Goal: Transaction & Acquisition: Purchase product/service

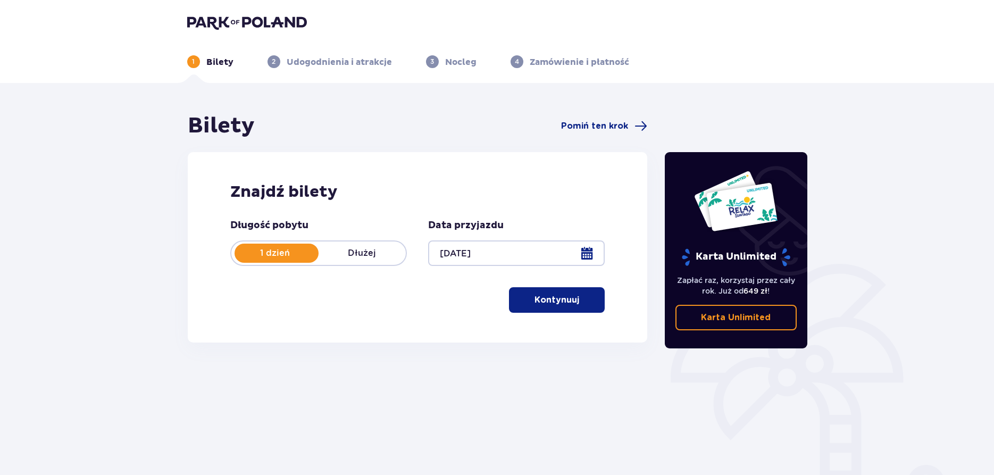
click at [560, 300] on p "Kontynuuj" at bounding box center [557, 300] width 45 height 12
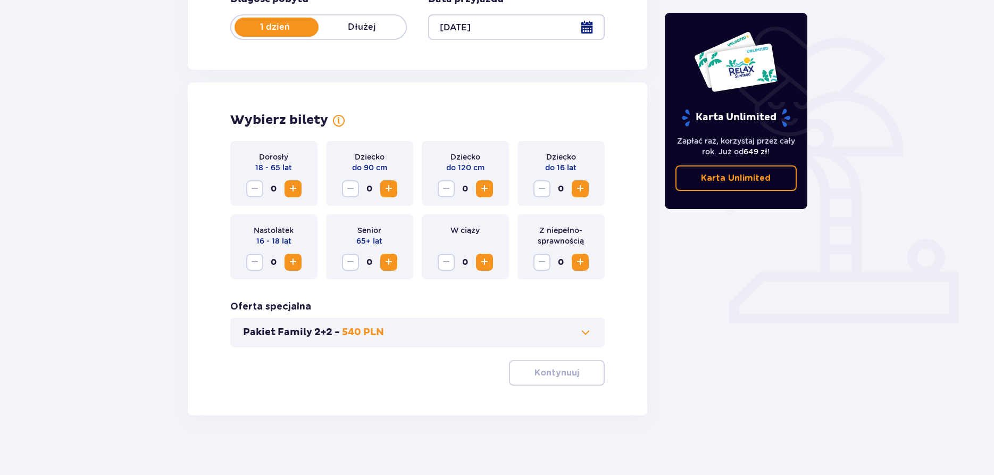
scroll to position [230, 0]
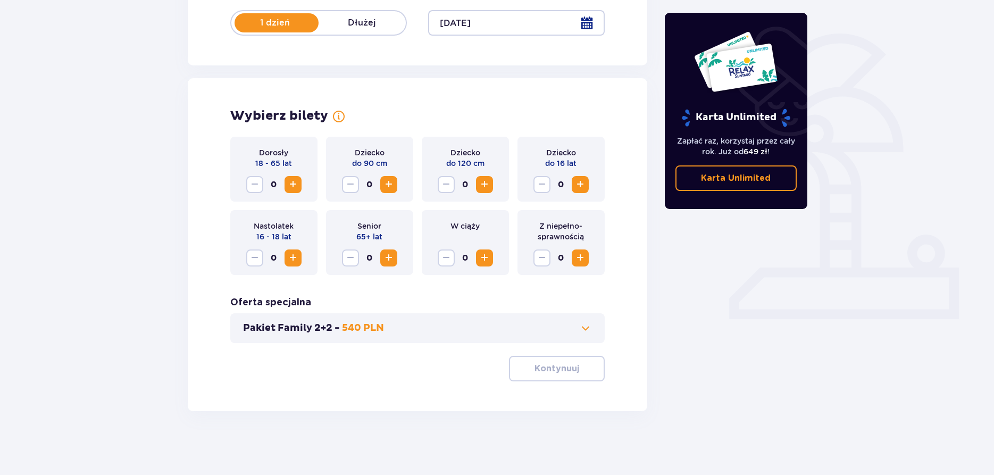
click at [295, 186] on span "Zwiększ" at bounding box center [293, 184] width 13 height 13
click at [484, 184] on span "Zwiększ" at bounding box center [484, 184] width 13 height 13
click at [580, 185] on span "Zwiększ" at bounding box center [580, 184] width 13 height 13
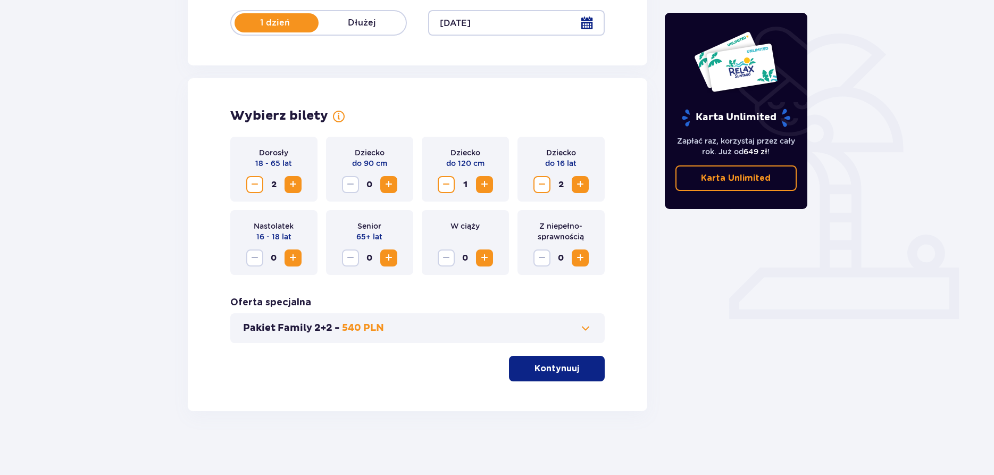
click at [580, 185] on span "Zwiększ" at bounding box center [580, 184] width 13 height 13
click at [553, 369] on p "Kontynuuj" at bounding box center [557, 369] width 45 height 12
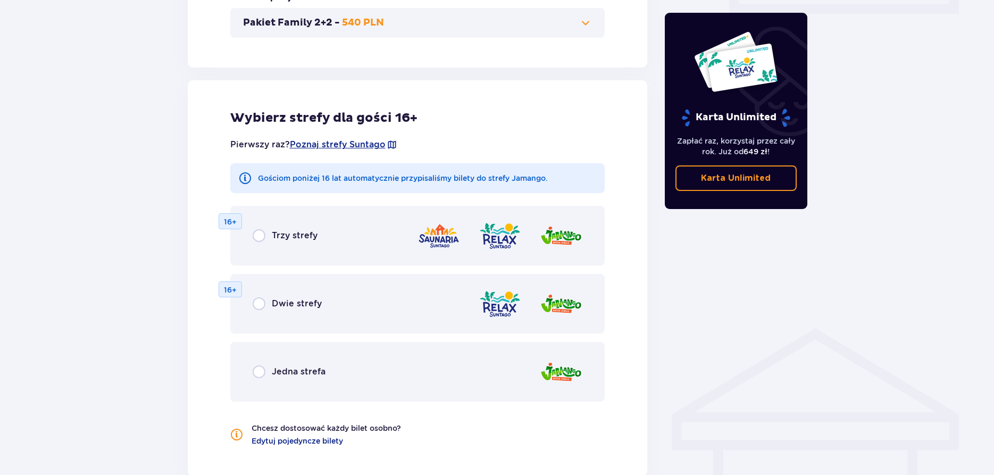
scroll to position [591, 0]
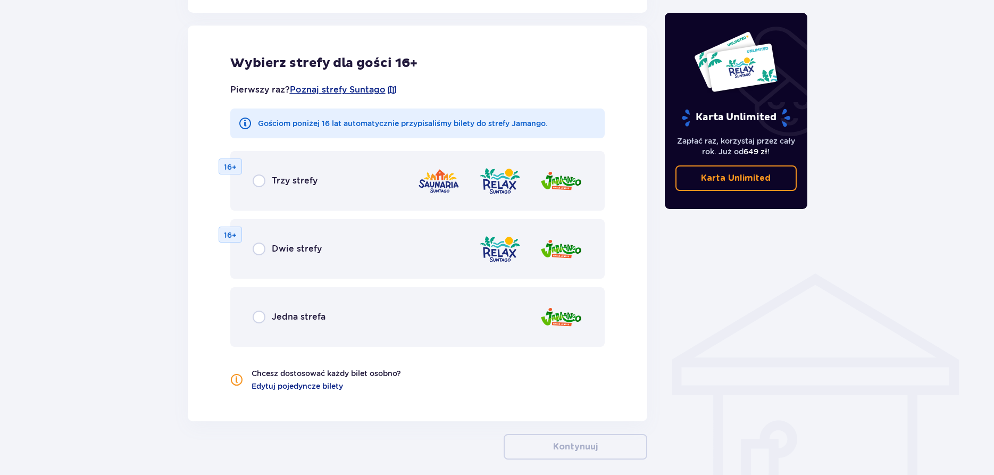
click at [258, 180] on input "radio" at bounding box center [259, 181] width 13 height 13
radio input "true"
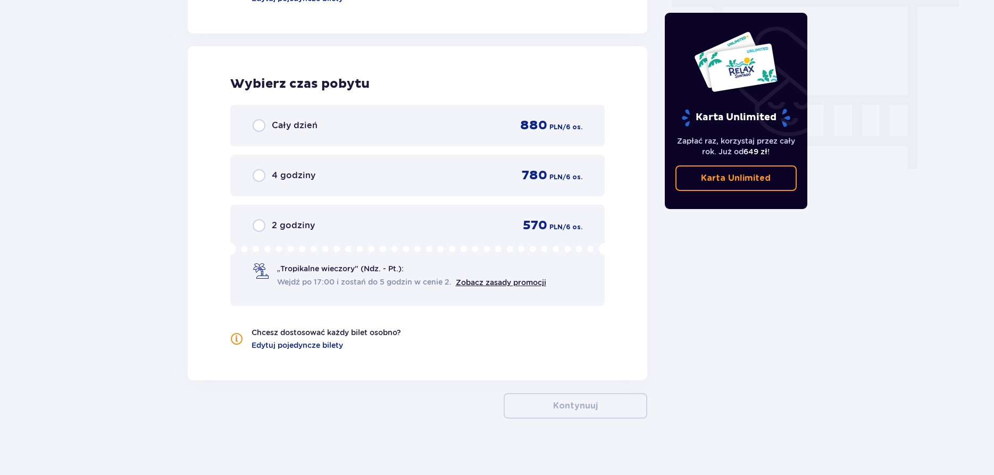
scroll to position [986, 0]
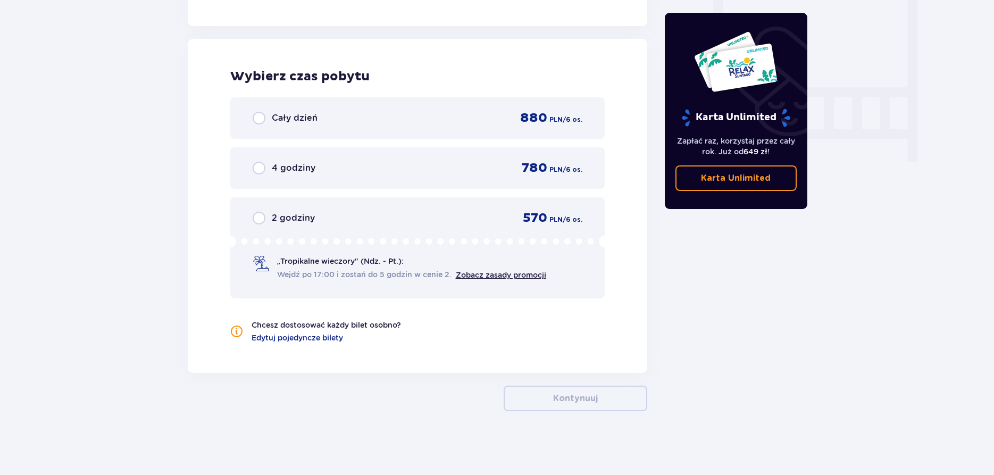
click at [258, 118] on input "radio" at bounding box center [259, 118] width 13 height 13
radio input "true"
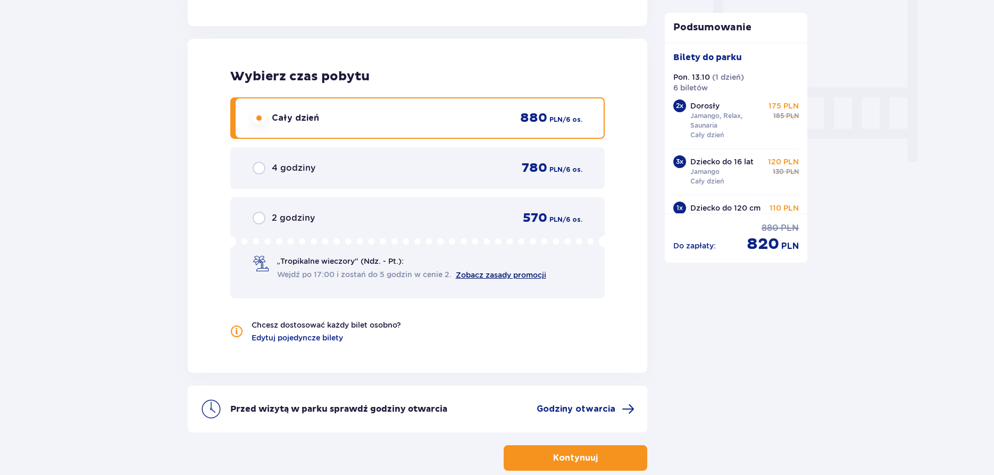
click at [525, 276] on link "Zobacz zasady promocji" at bounding box center [501, 275] width 90 height 9
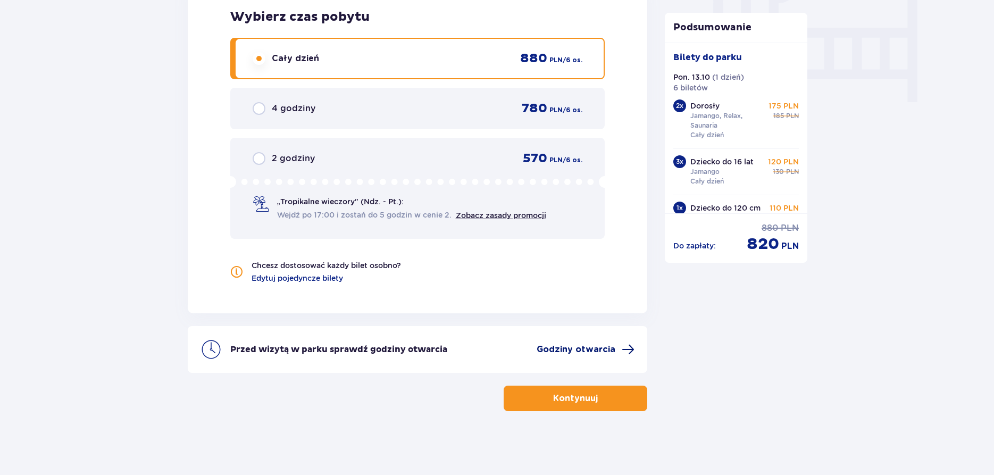
click at [580, 350] on span "Godziny otwarcia" at bounding box center [576, 350] width 79 height 12
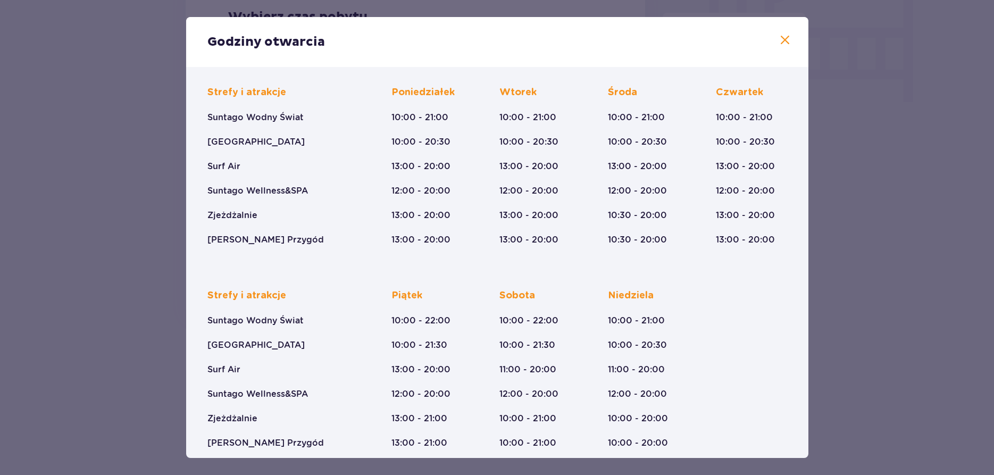
scroll to position [88, 0]
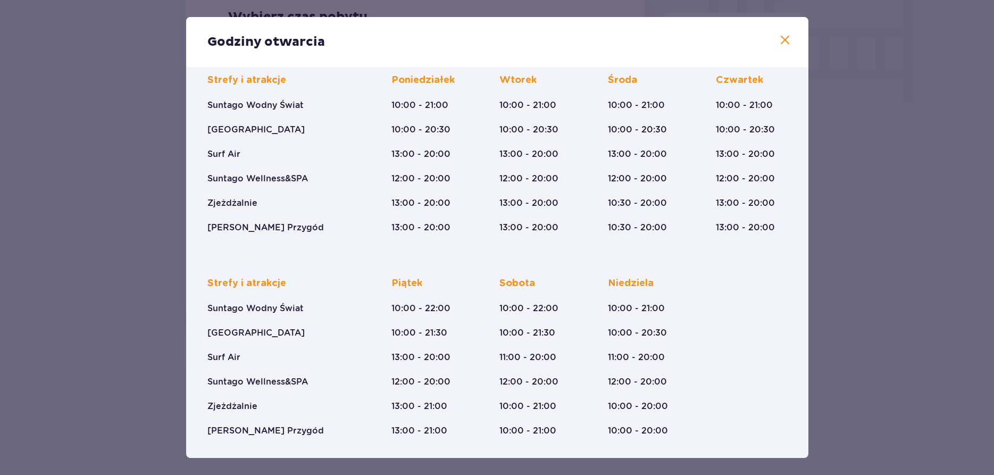
click at [785, 38] on span at bounding box center [785, 40] width 13 height 13
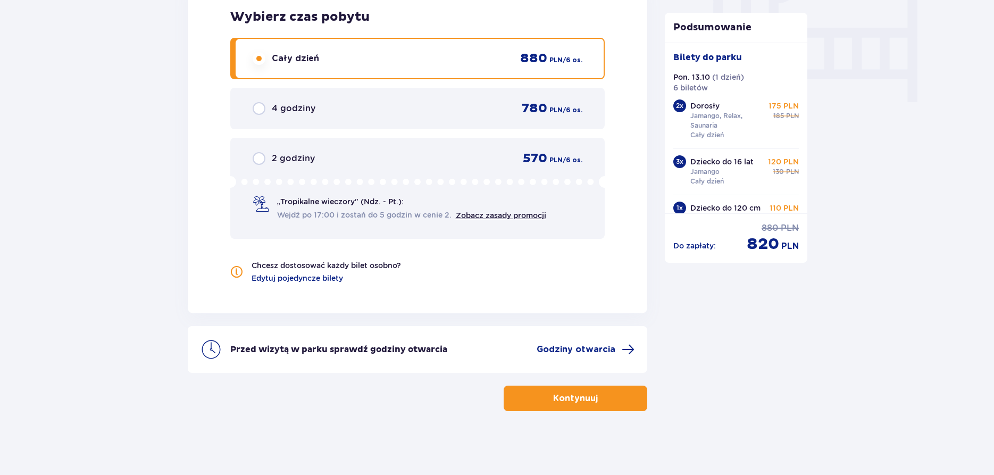
click at [586, 400] on p "Kontynuuj" at bounding box center [575, 399] width 45 height 12
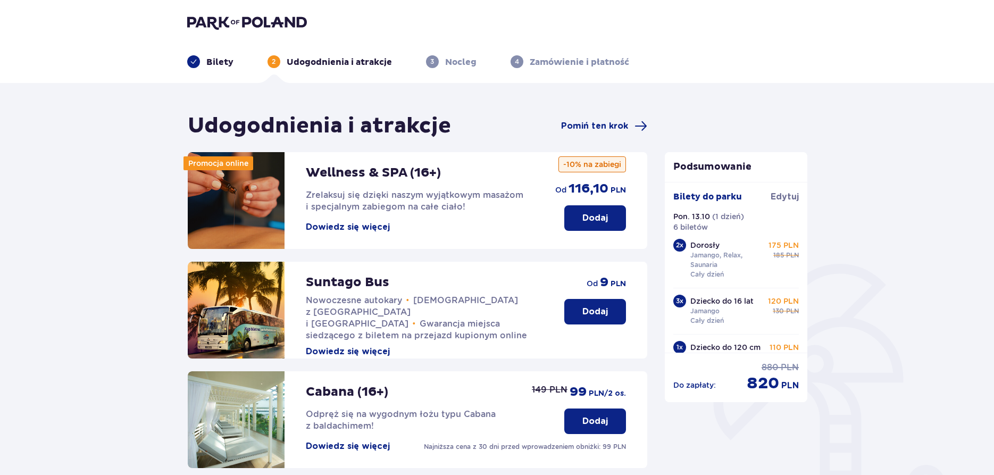
click at [345, 227] on button "Dowiedz się więcej" at bounding box center [348, 227] width 84 height 12
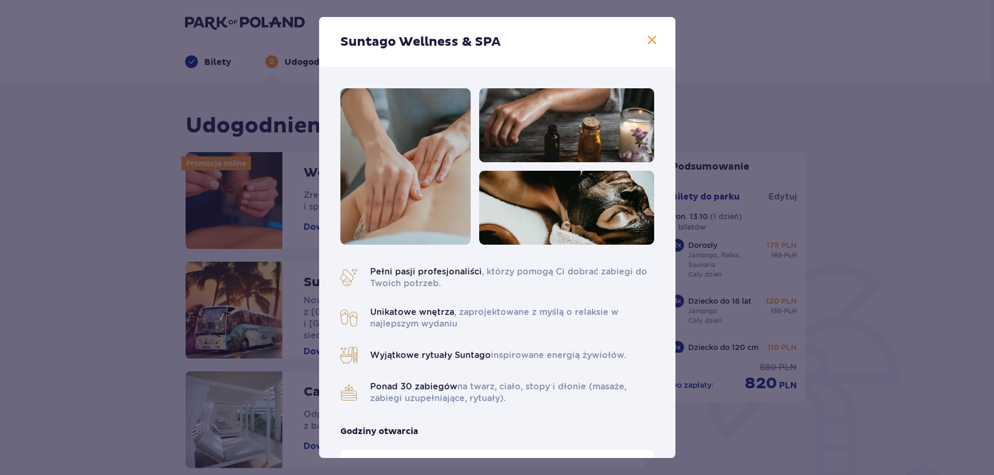
click at [653, 39] on span at bounding box center [652, 40] width 13 height 13
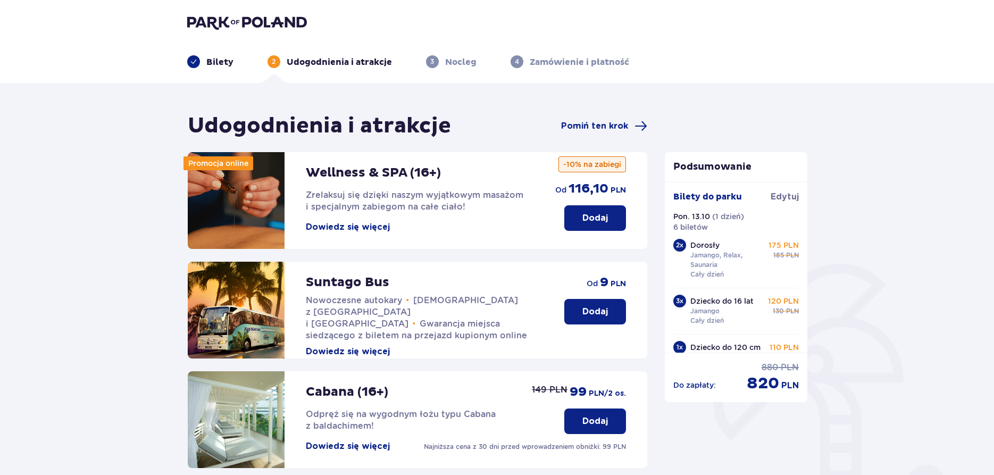
click at [594, 218] on p "Dodaj" at bounding box center [596, 218] width 26 height 12
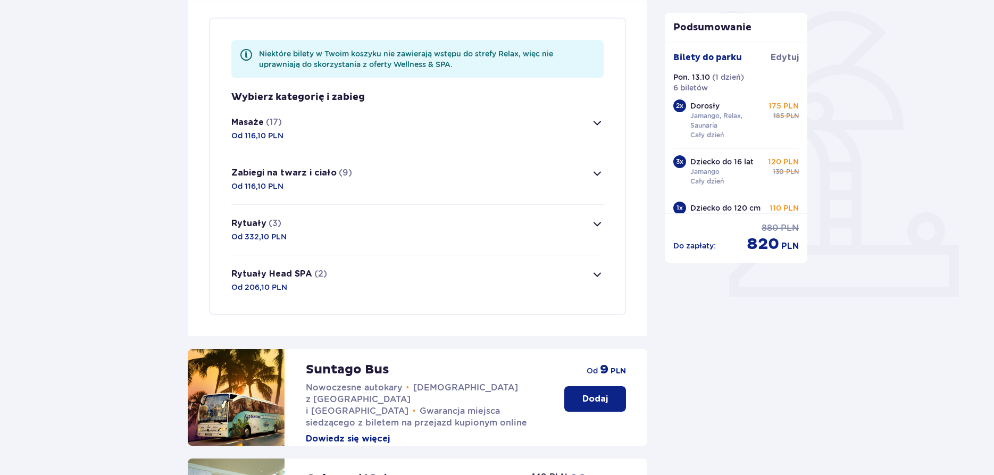
scroll to position [258, 0]
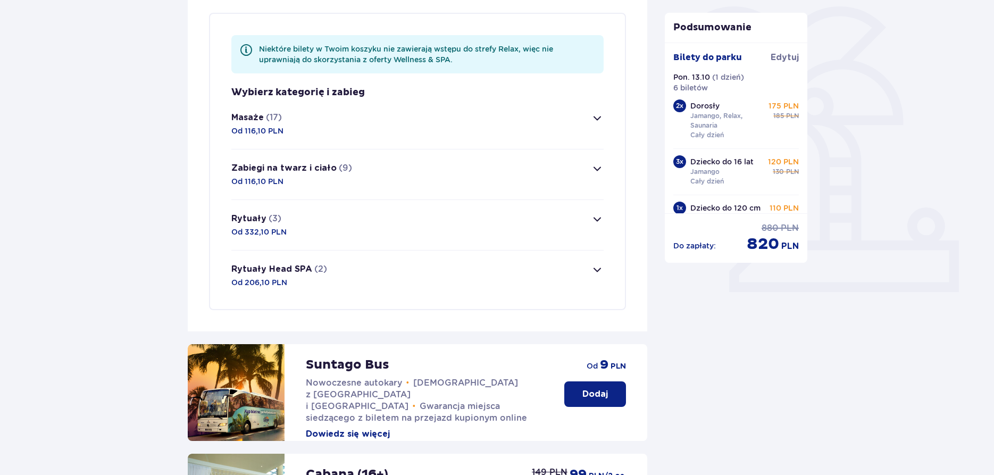
click at [597, 221] on span "button" at bounding box center [597, 219] width 13 height 13
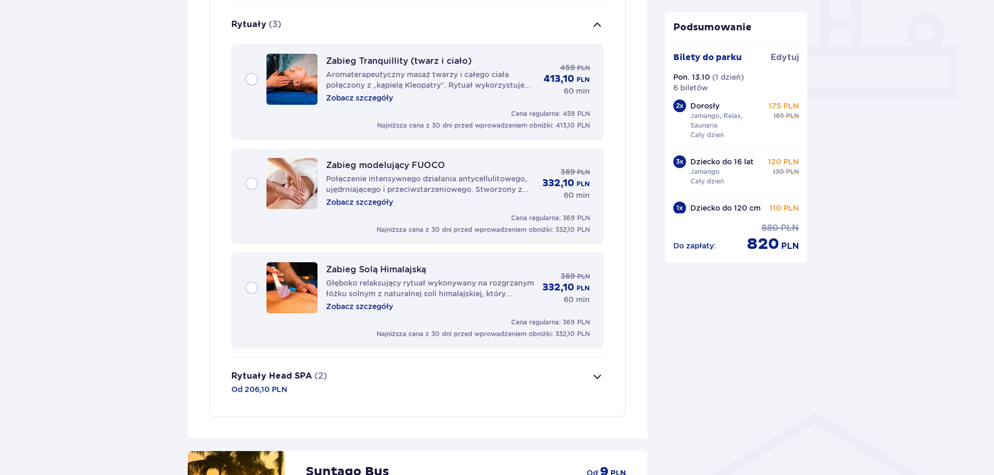
scroll to position [457, 0]
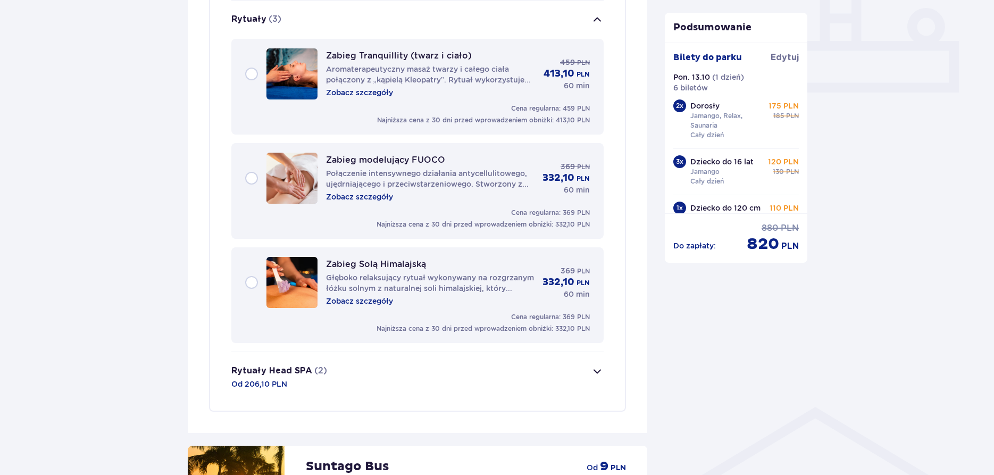
click at [595, 21] on span "button" at bounding box center [597, 19] width 13 height 13
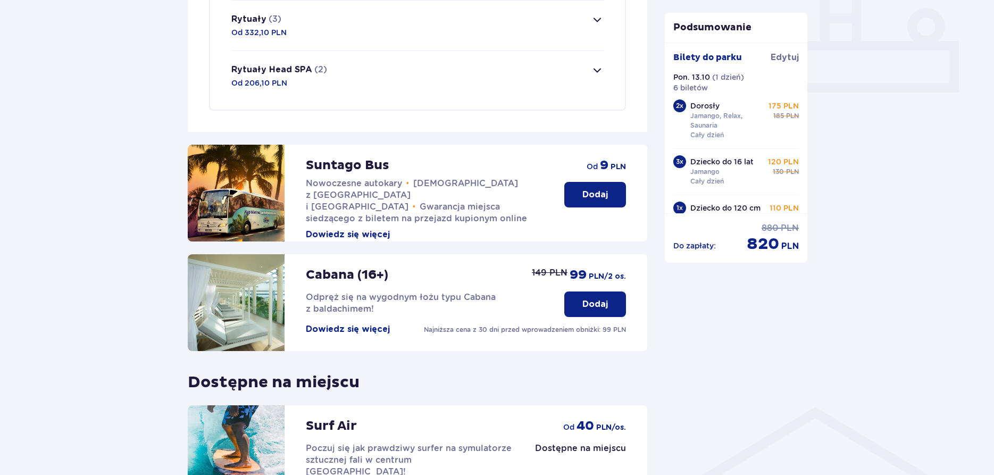
click at [600, 19] on span "button" at bounding box center [597, 19] width 13 height 13
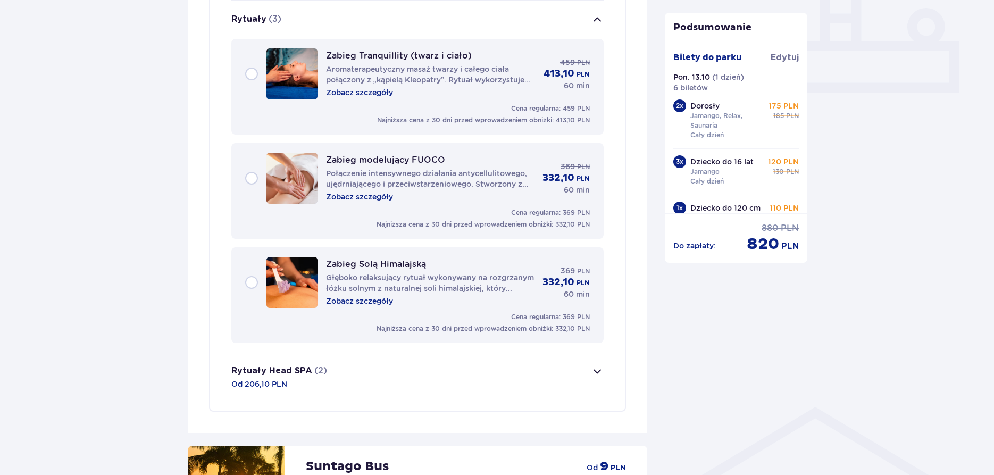
click at [596, 22] on span "button" at bounding box center [597, 19] width 13 height 13
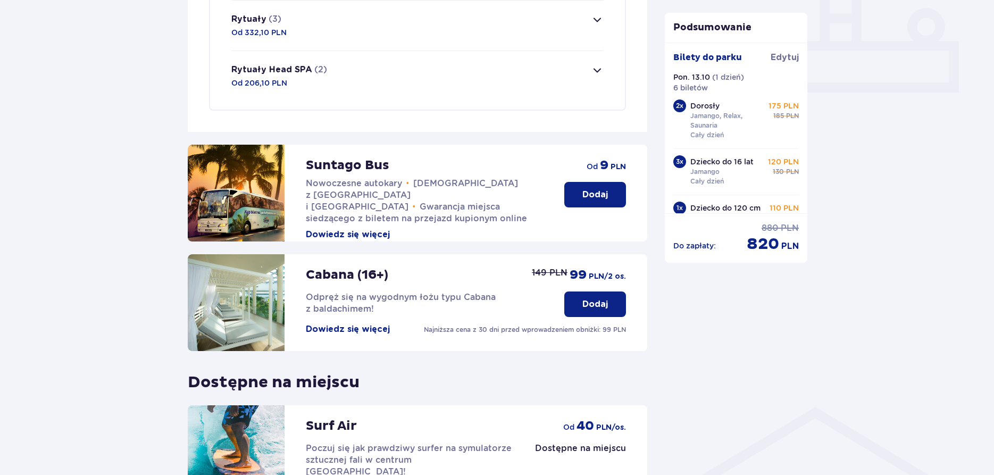
click at [598, 70] on span "button" at bounding box center [597, 70] width 13 height 13
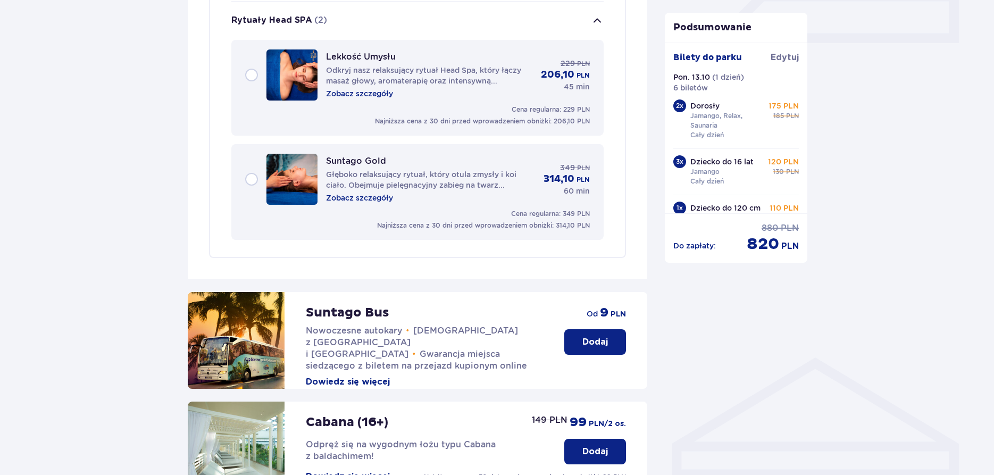
scroll to position [508, 0]
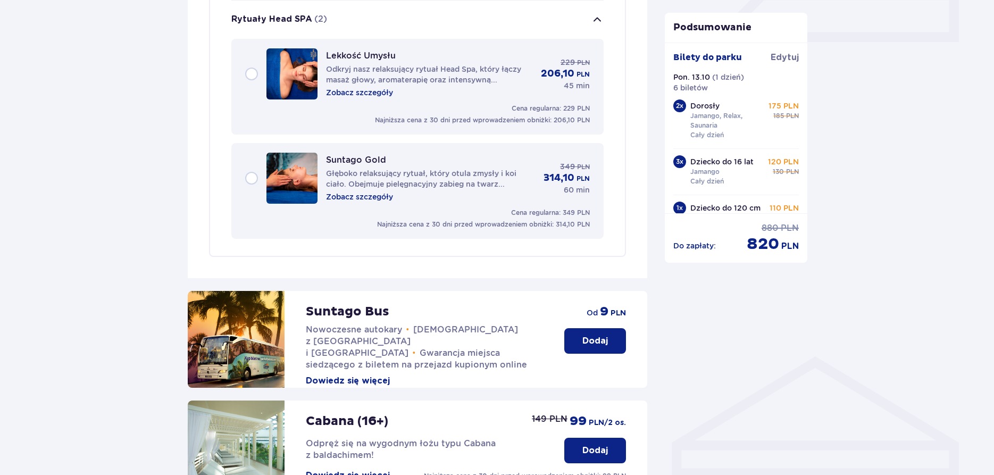
click at [597, 17] on span "button" at bounding box center [597, 19] width 13 height 13
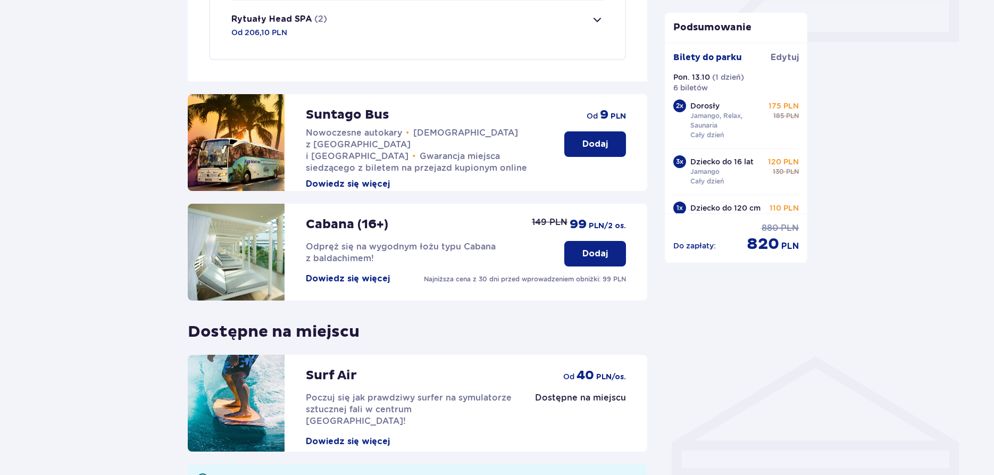
click at [367, 279] on button "Dowiedz się więcej" at bounding box center [348, 279] width 84 height 12
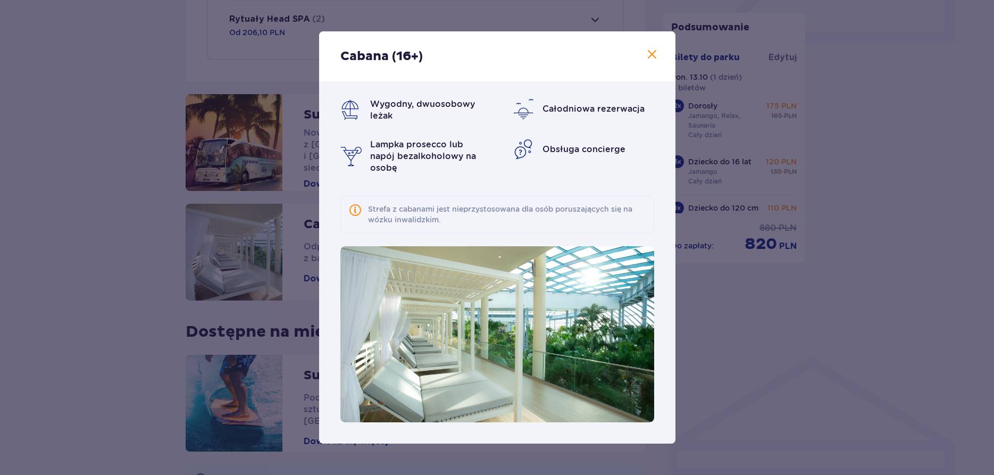
click at [654, 54] on span at bounding box center [652, 54] width 13 height 13
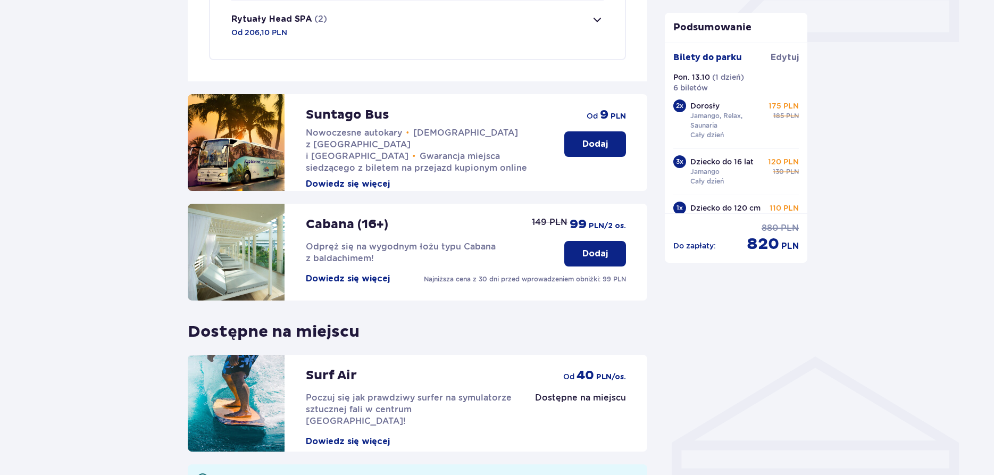
click at [594, 251] on p "Dodaj" at bounding box center [596, 254] width 26 height 12
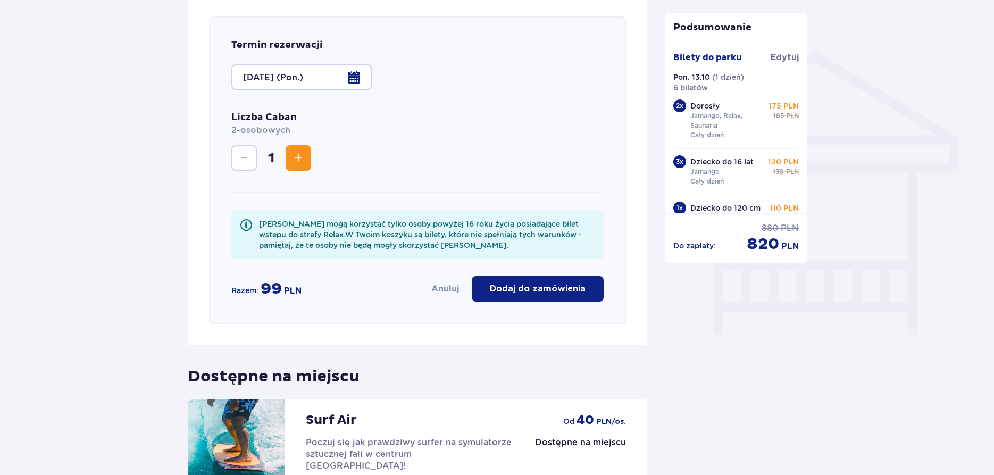
scroll to position [817, 0]
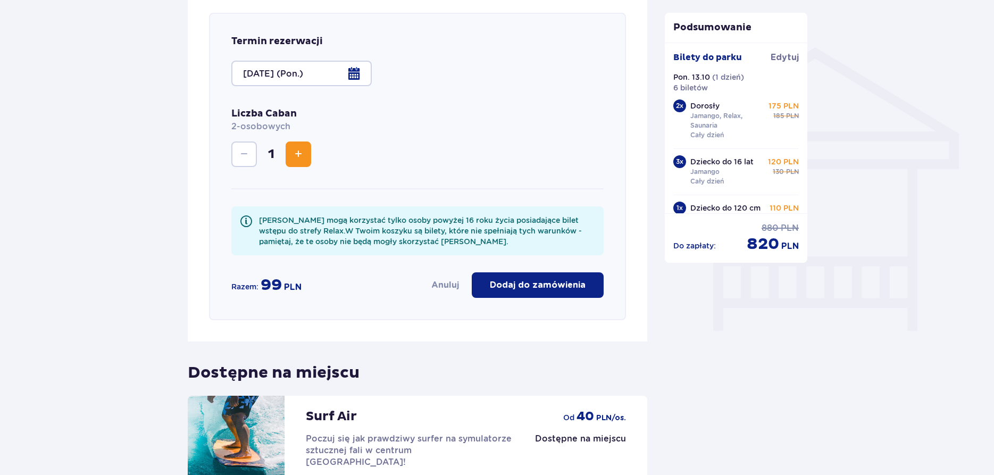
click at [526, 286] on p "Dodaj do zamówienia" at bounding box center [538, 285] width 96 height 12
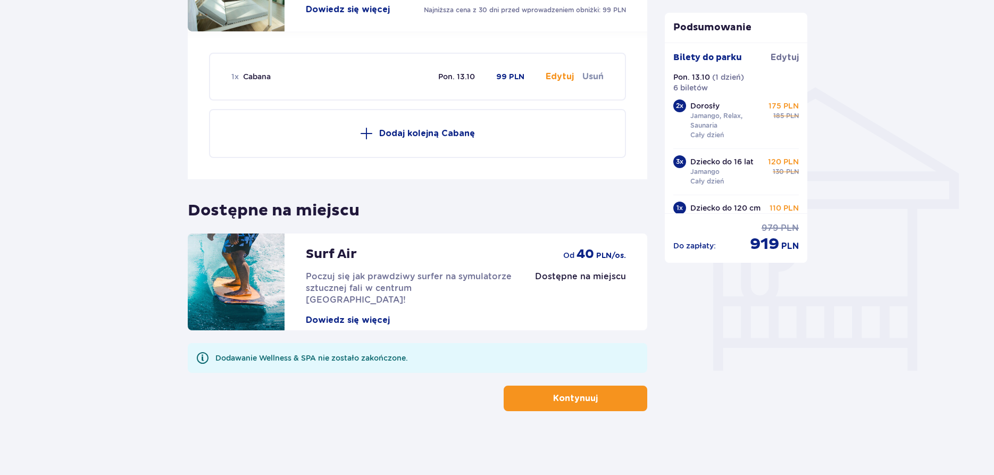
scroll to position [777, 0]
click at [355, 314] on button "Dowiedz się więcej" at bounding box center [348, 320] width 84 height 12
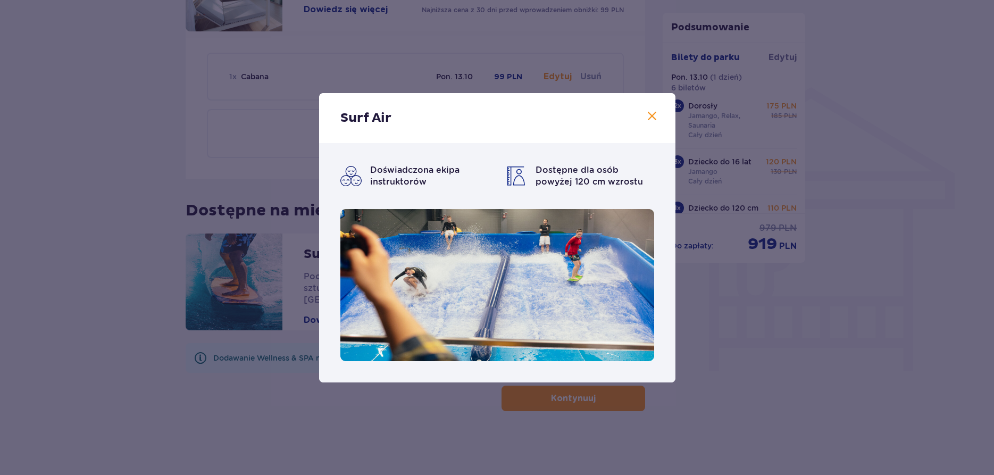
click at [652, 118] on span at bounding box center [652, 116] width 13 height 13
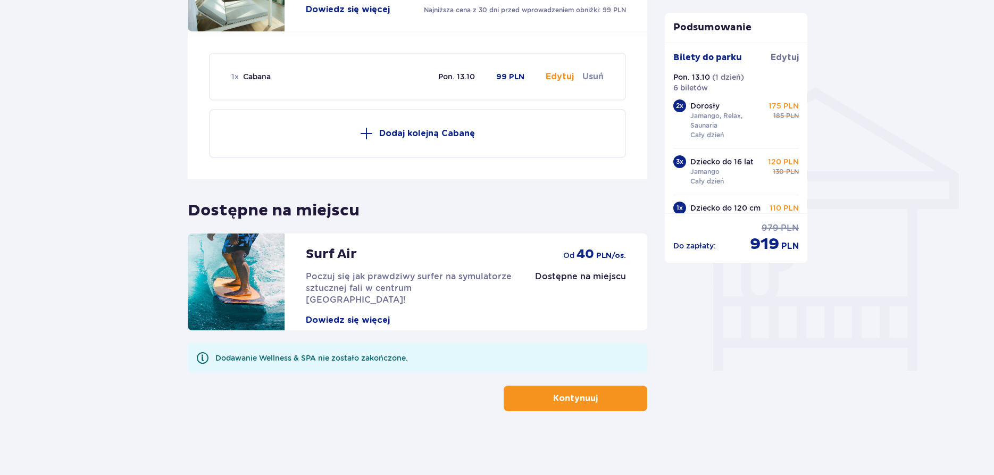
click at [575, 399] on p "Kontynuuj" at bounding box center [575, 399] width 45 height 12
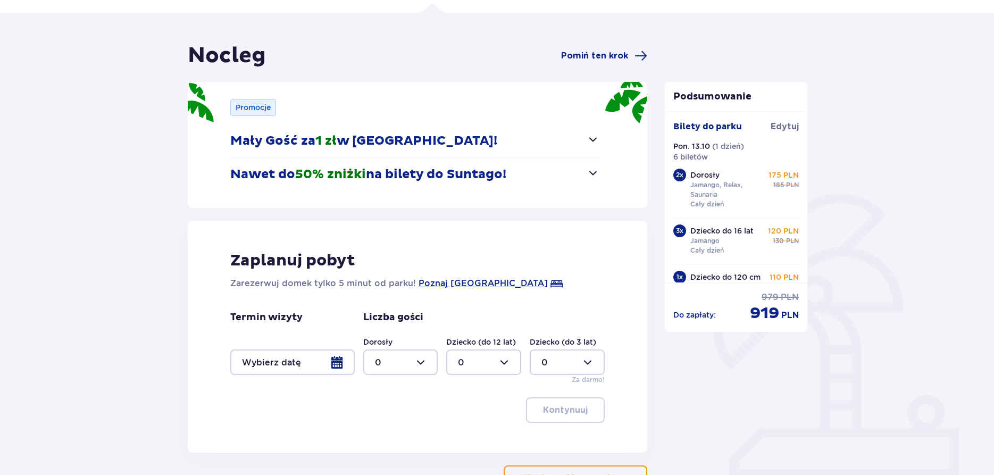
scroll to position [140, 0]
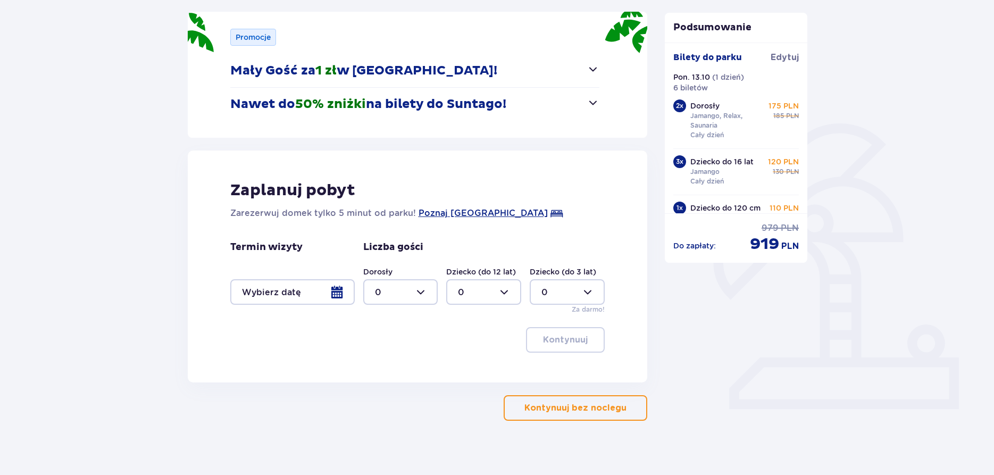
click at [340, 296] on div at bounding box center [292, 292] width 125 height 26
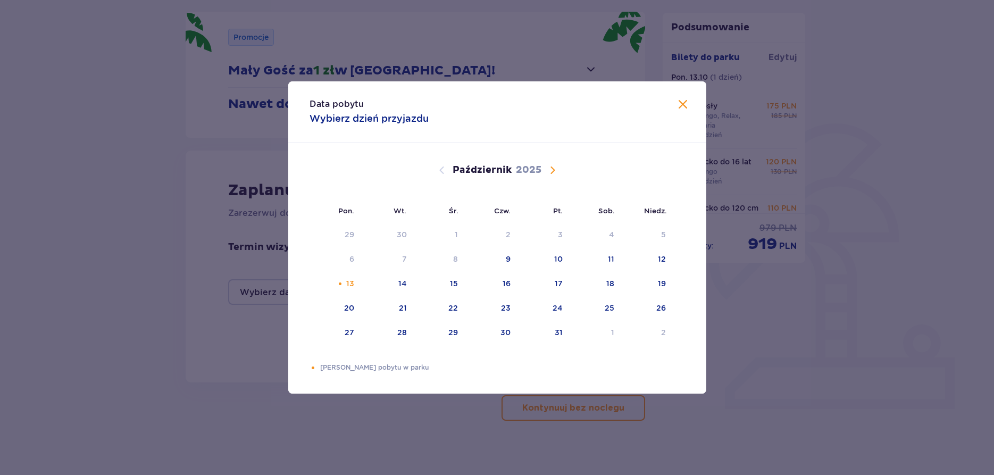
click at [683, 98] on span "Zamknij" at bounding box center [683, 104] width 13 height 13
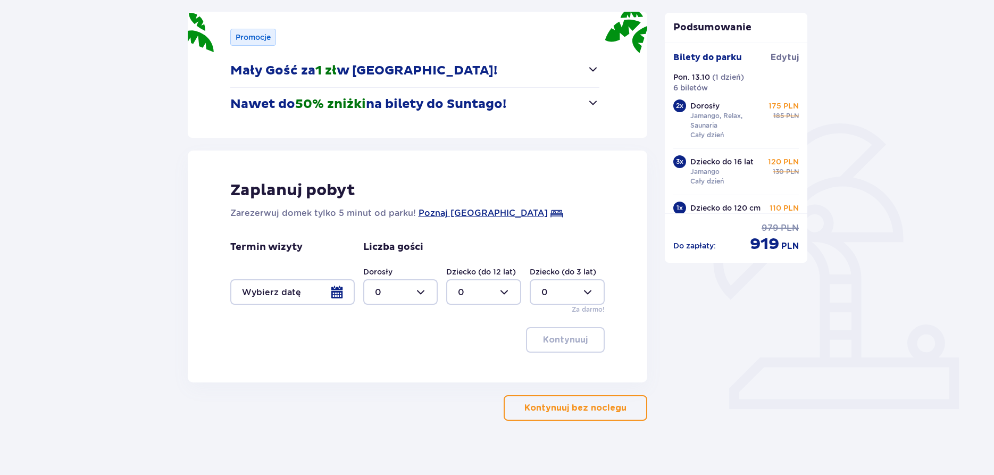
click at [420, 291] on div at bounding box center [400, 292] width 75 height 26
click at [399, 369] on div "2" at bounding box center [401, 369] width 52 height 12
type input "2"
click at [504, 294] on div at bounding box center [483, 292] width 75 height 26
click at [462, 388] on p "3" at bounding box center [460, 392] width 5 height 12
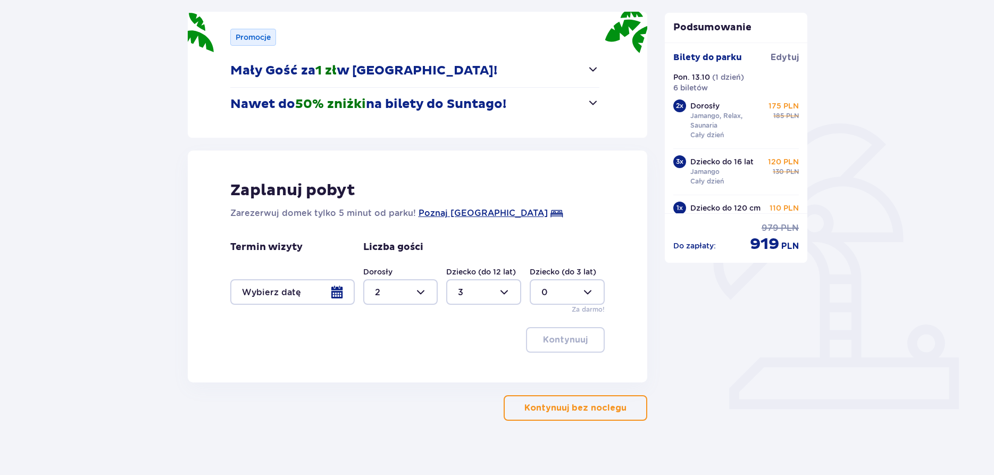
click at [507, 292] on div at bounding box center [483, 292] width 75 height 26
click at [459, 351] on p "4" at bounding box center [461, 353] width 6 height 12
type input "4"
click at [471, 215] on span "Poznaj [GEOGRAPHIC_DATA]" at bounding box center [483, 213] width 129 height 13
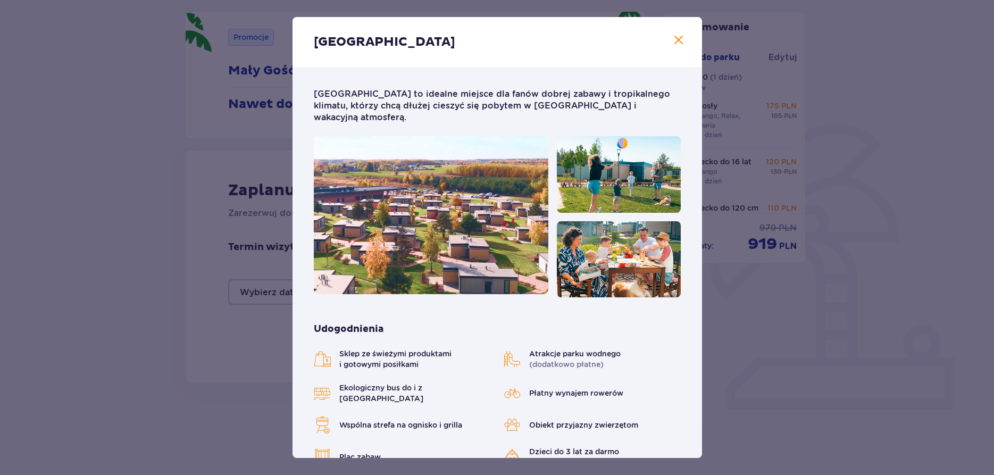
click at [680, 37] on span "Zamknij" at bounding box center [679, 40] width 13 height 13
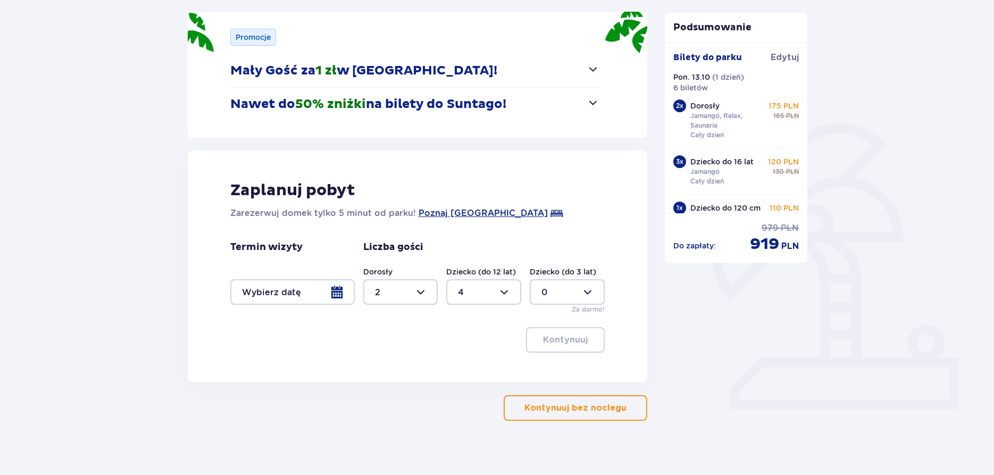
scroll to position [150, 0]
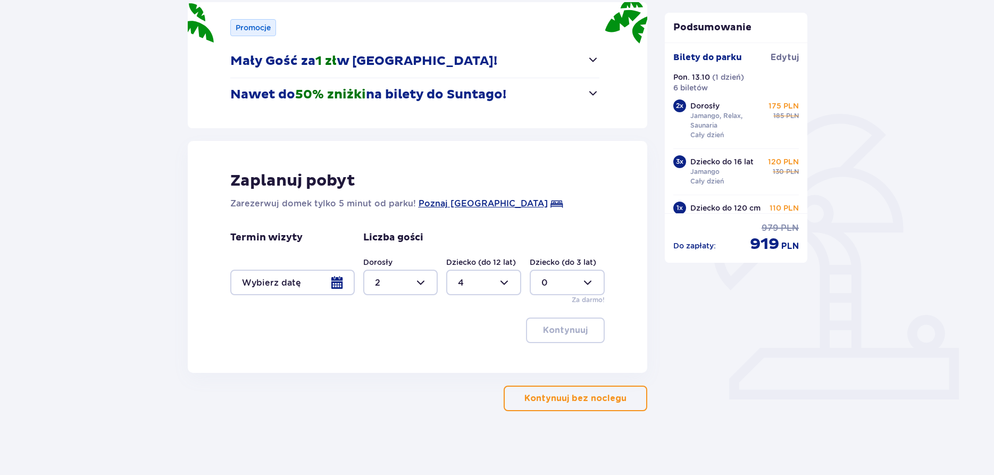
click at [583, 399] on p "Kontynuuj bez noclegu" at bounding box center [576, 399] width 102 height 12
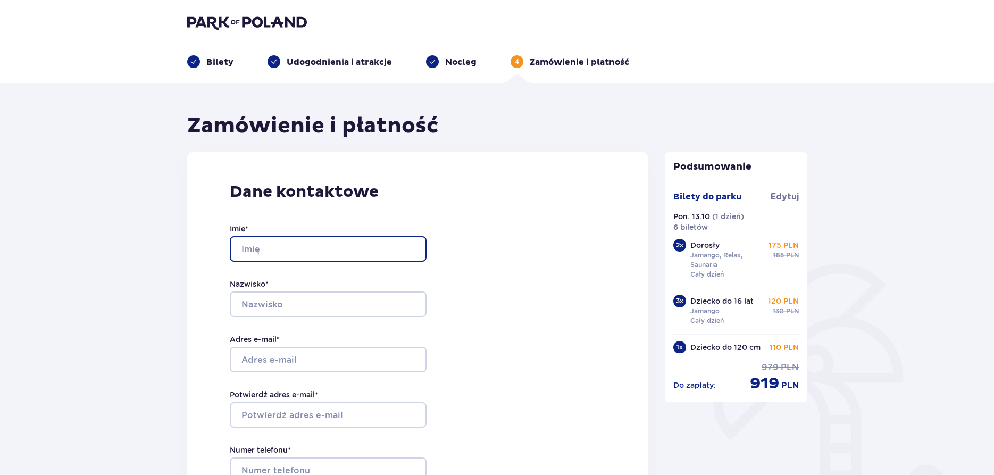
click at [324, 251] on input "Imię *" at bounding box center [328, 249] width 197 height 26
type input "[PERSON_NAME]"
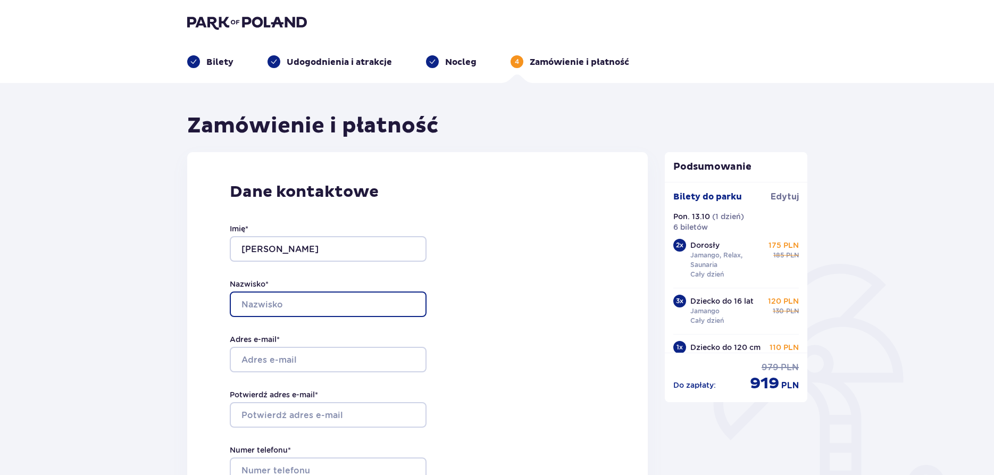
type input "HAREMZA"
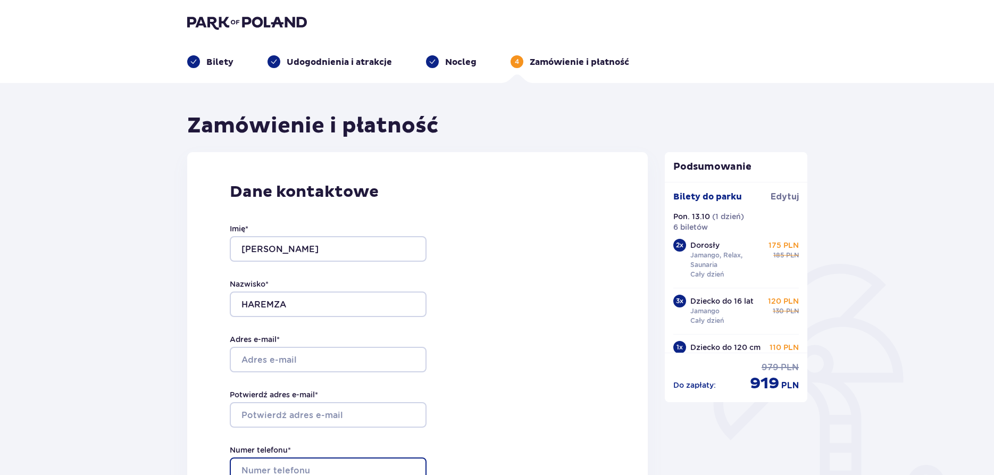
type input "[PHONE_NUMBER]"
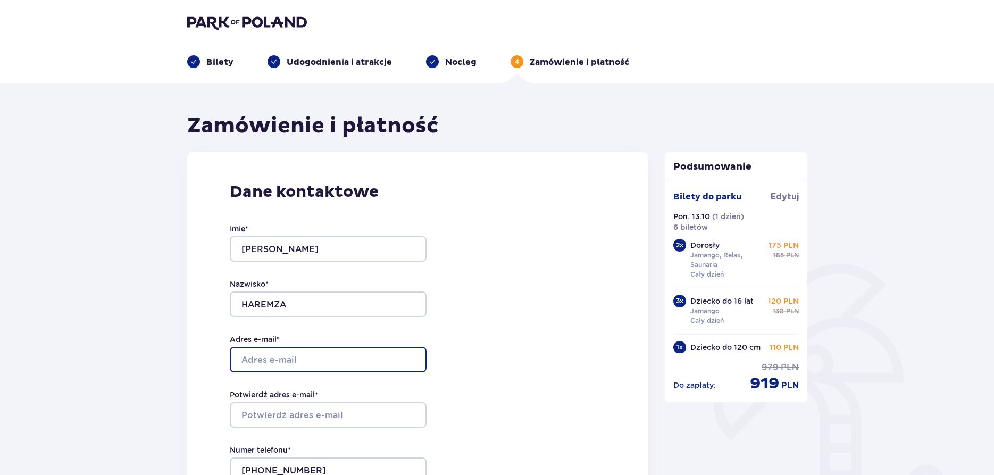
click at [316, 359] on input "Adres e-mail *" at bounding box center [328, 360] width 197 height 26
type input "[EMAIL_ADDRESS][DOMAIN_NAME]"
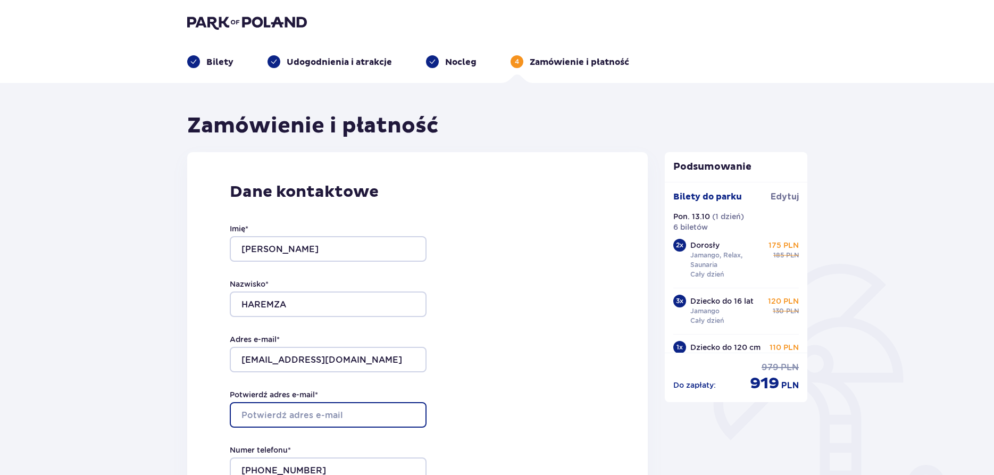
click at [334, 417] on input "Potwierdź adres e-mail *" at bounding box center [328, 415] width 197 height 26
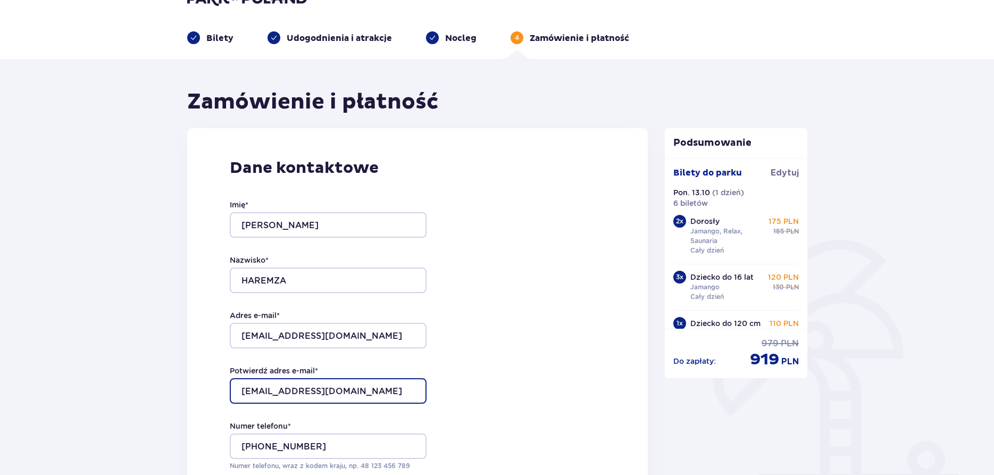
scroll to position [281, 0]
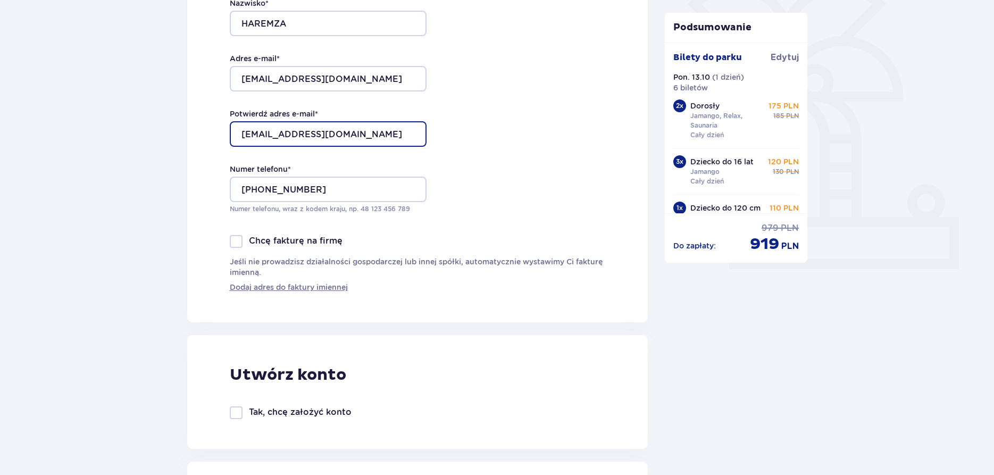
type input "[EMAIL_ADDRESS][DOMAIN_NAME]"
click at [236, 243] on div at bounding box center [236, 241] width 13 height 13
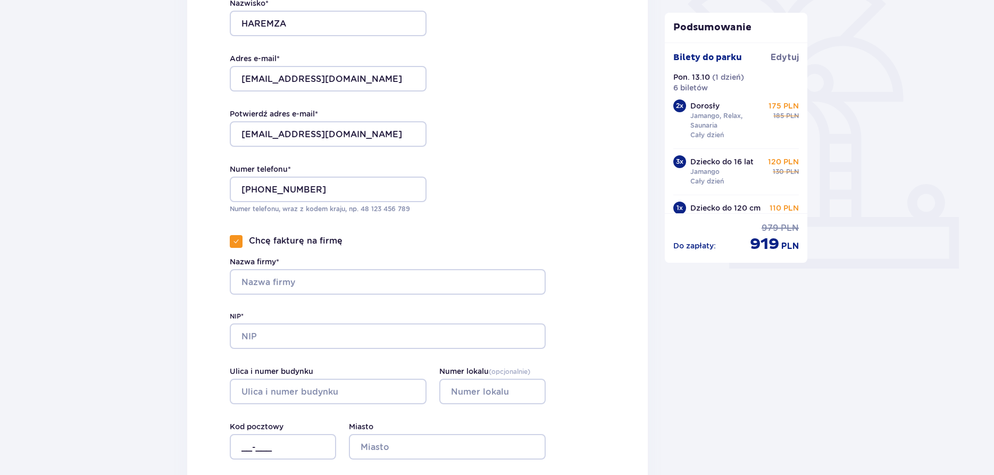
checkbox input "true"
click at [304, 283] on input "Nazwa firmy*" at bounding box center [388, 282] width 316 height 26
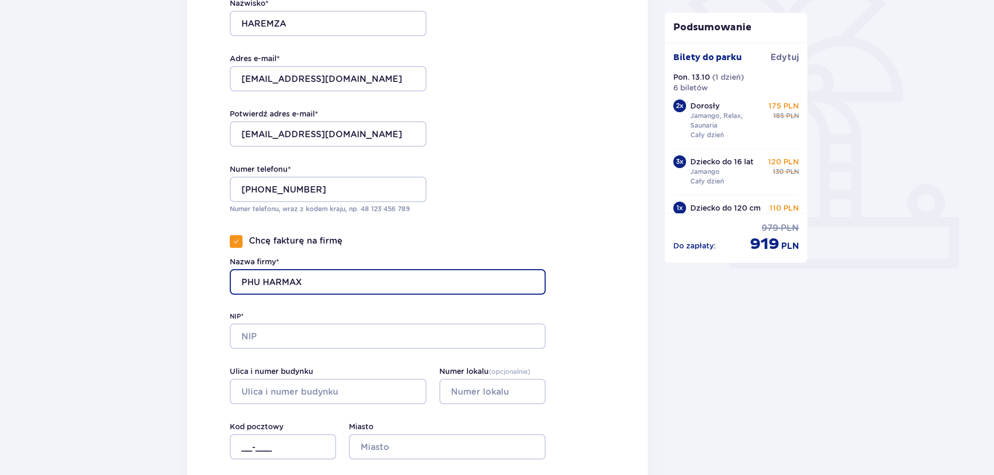
type input "PHU HARMAX HMX [GEOGRAPHIC_DATA]"
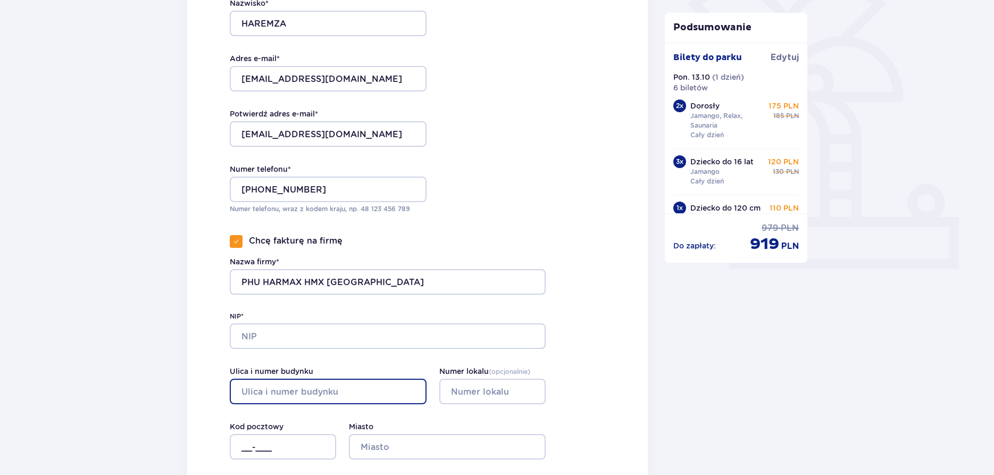
type input "[STREET_ADDRESS]"
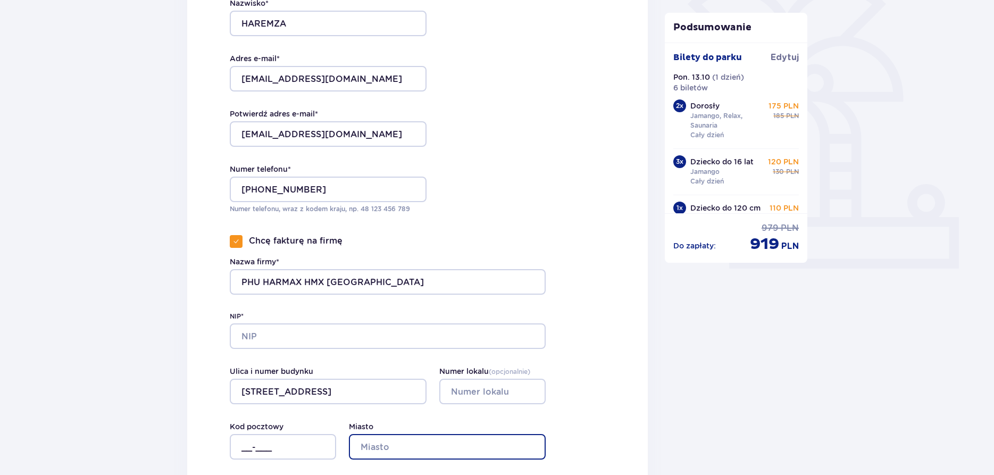
type input "[GEOGRAPHIC_DATA]"
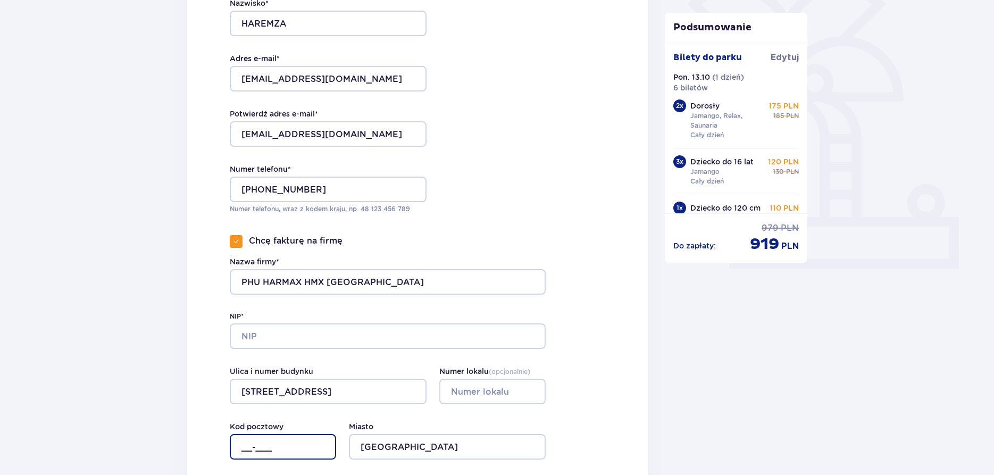
type input "85-239"
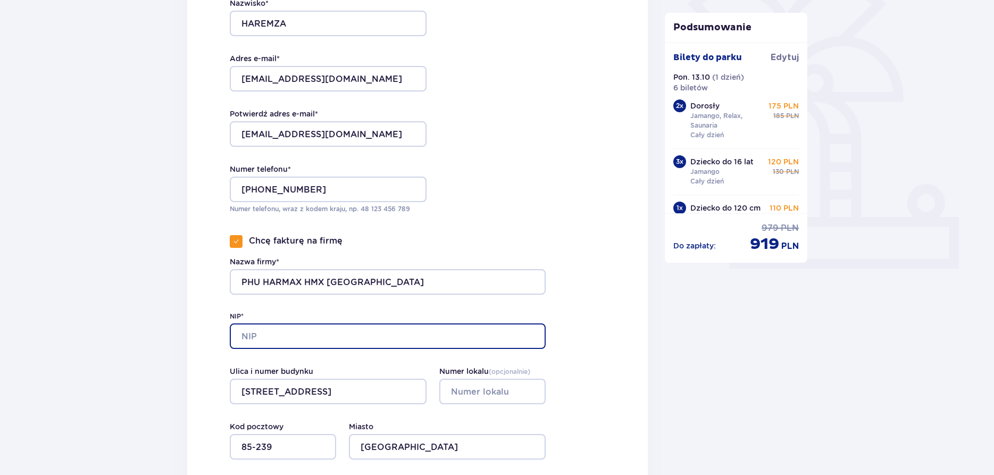
click at [329, 337] on input "NIP*" at bounding box center [388, 336] width 316 height 26
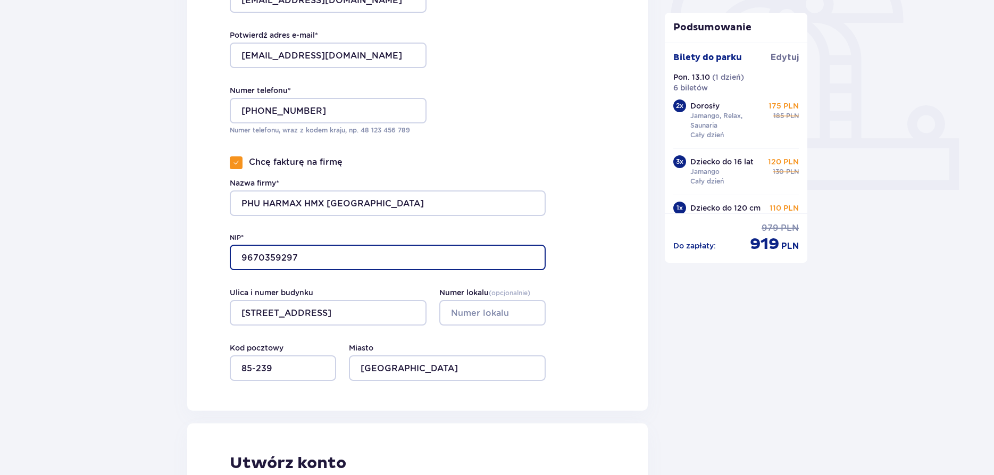
scroll to position [492, 0]
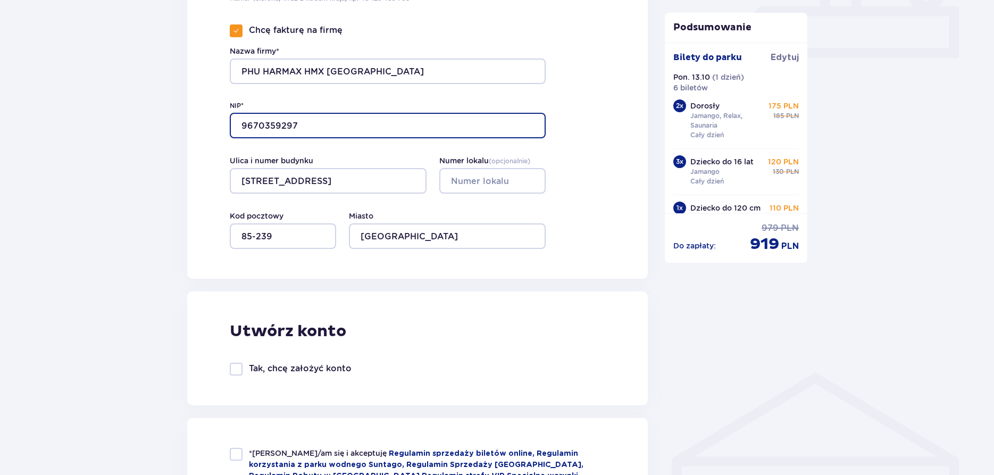
type input "9670359297"
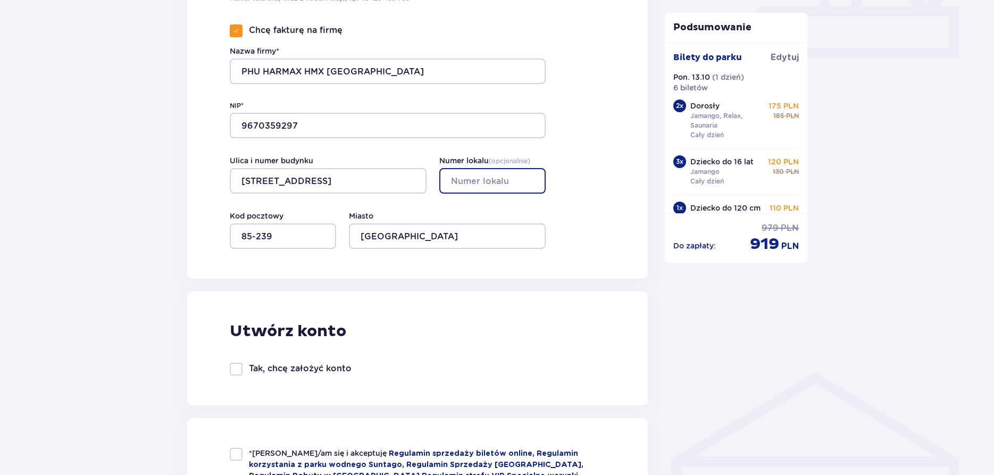
click at [491, 188] on input "Numer lokalu ( opcjonalnie )" at bounding box center [492, 181] width 106 height 26
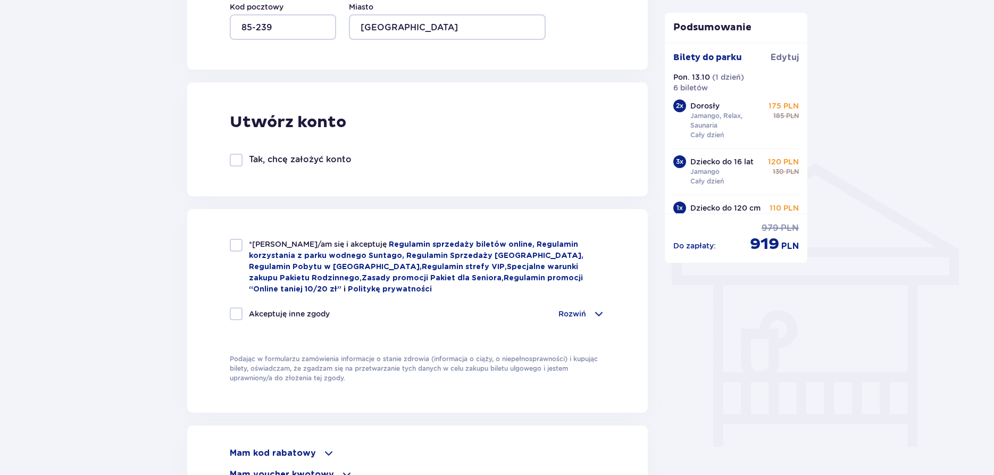
scroll to position [702, 0]
type input "35"
click at [239, 240] on div at bounding box center [236, 243] width 13 height 13
checkbox input "true"
click at [238, 308] on div at bounding box center [236, 312] width 13 height 13
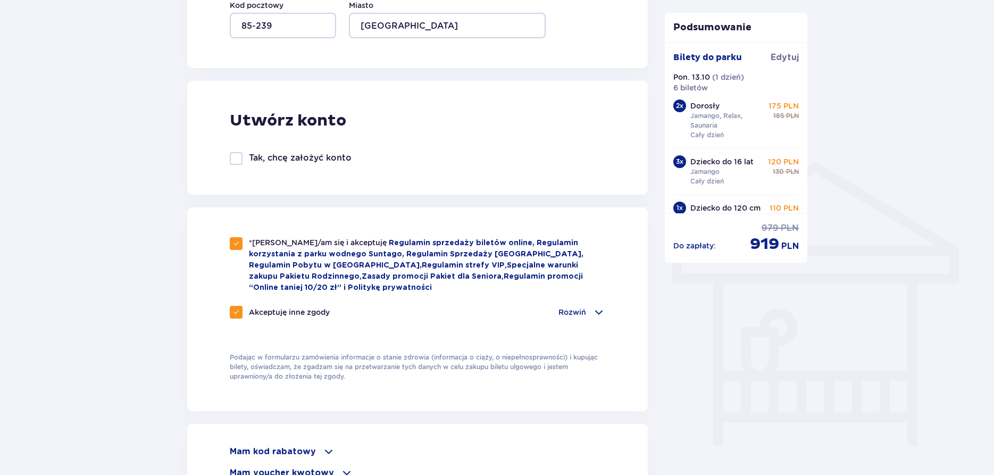
checkbox input "true"
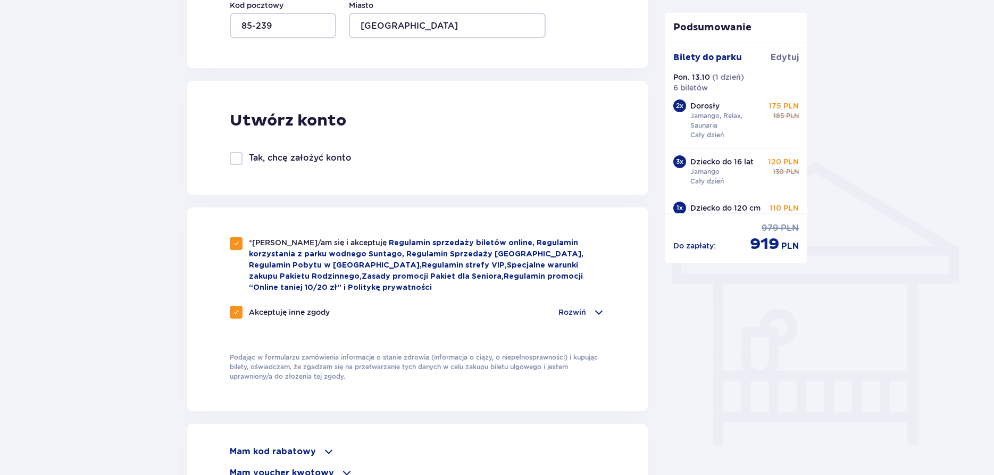
checkbox input "true"
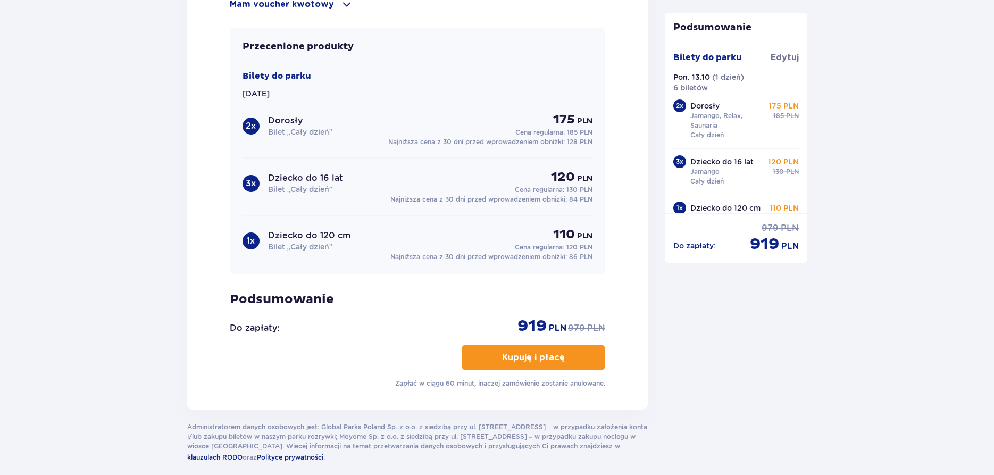
scroll to position [1220, 0]
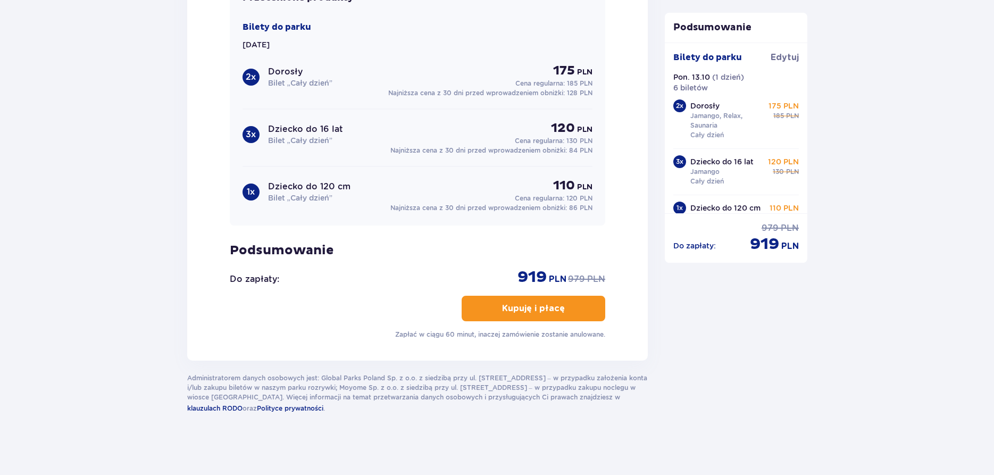
click at [545, 306] on p "Kupuję i płacę" at bounding box center [533, 309] width 63 height 12
